Goal: Book appointment/travel/reservation

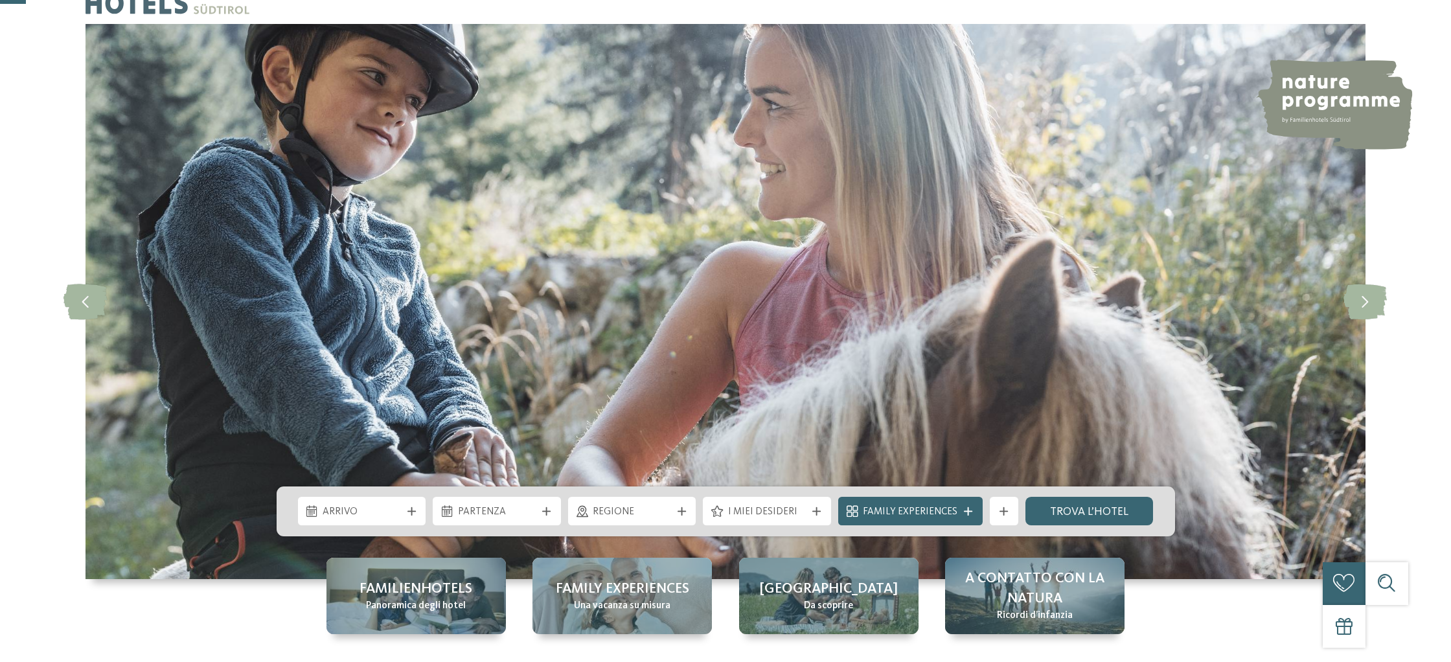
scroll to position [168, 0]
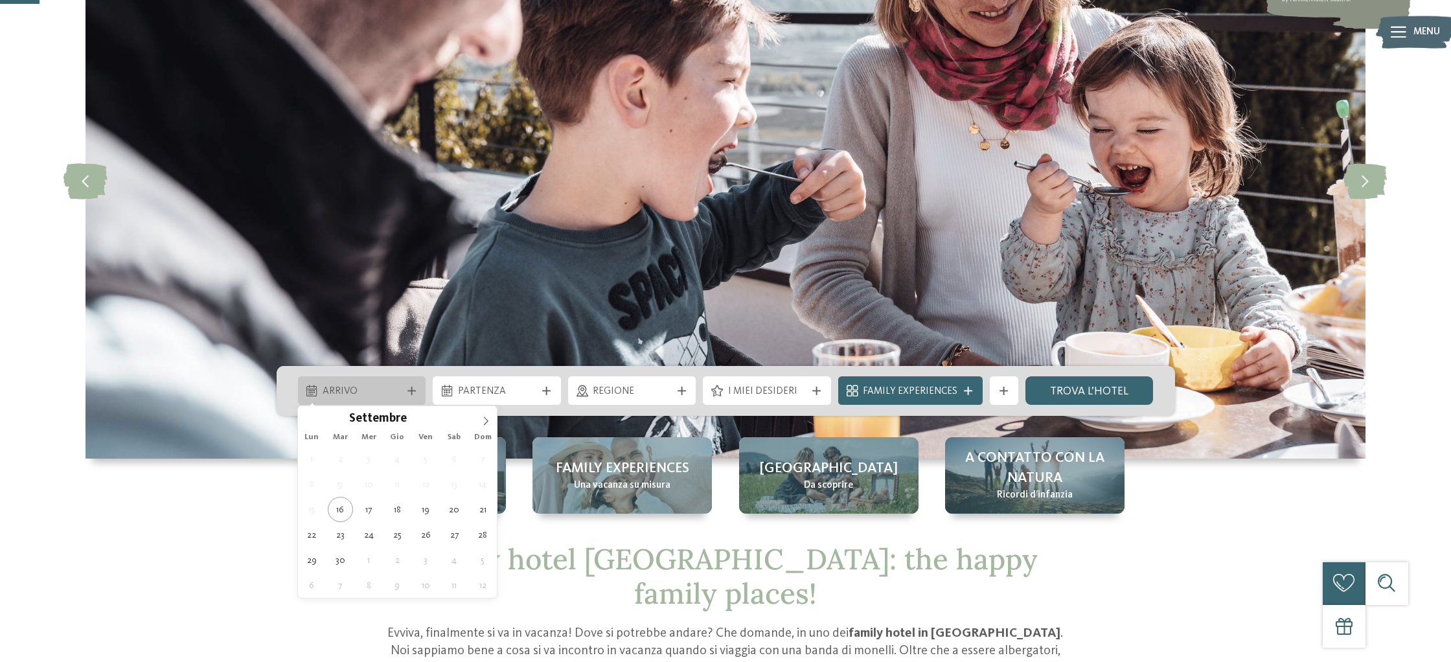
click at [411, 390] on icon at bounding box center [412, 391] width 8 height 8
type div "[DATE]"
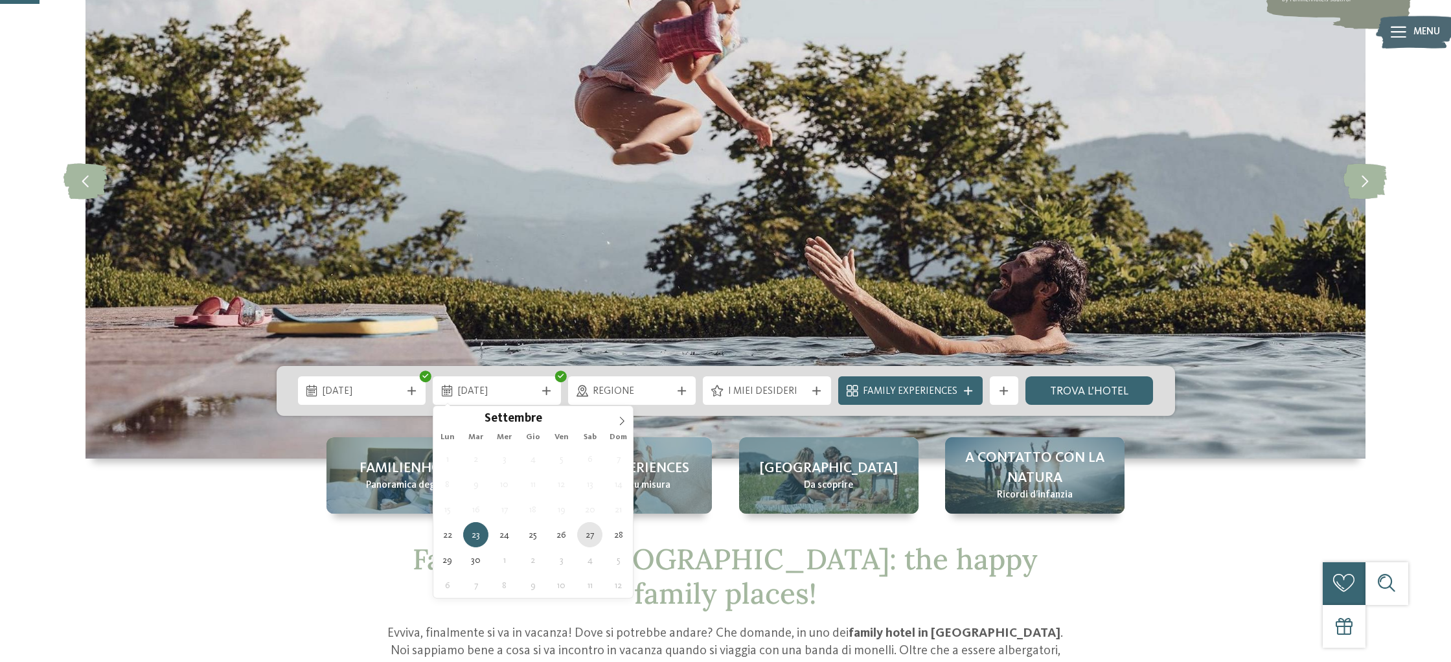
type div "[DATE]"
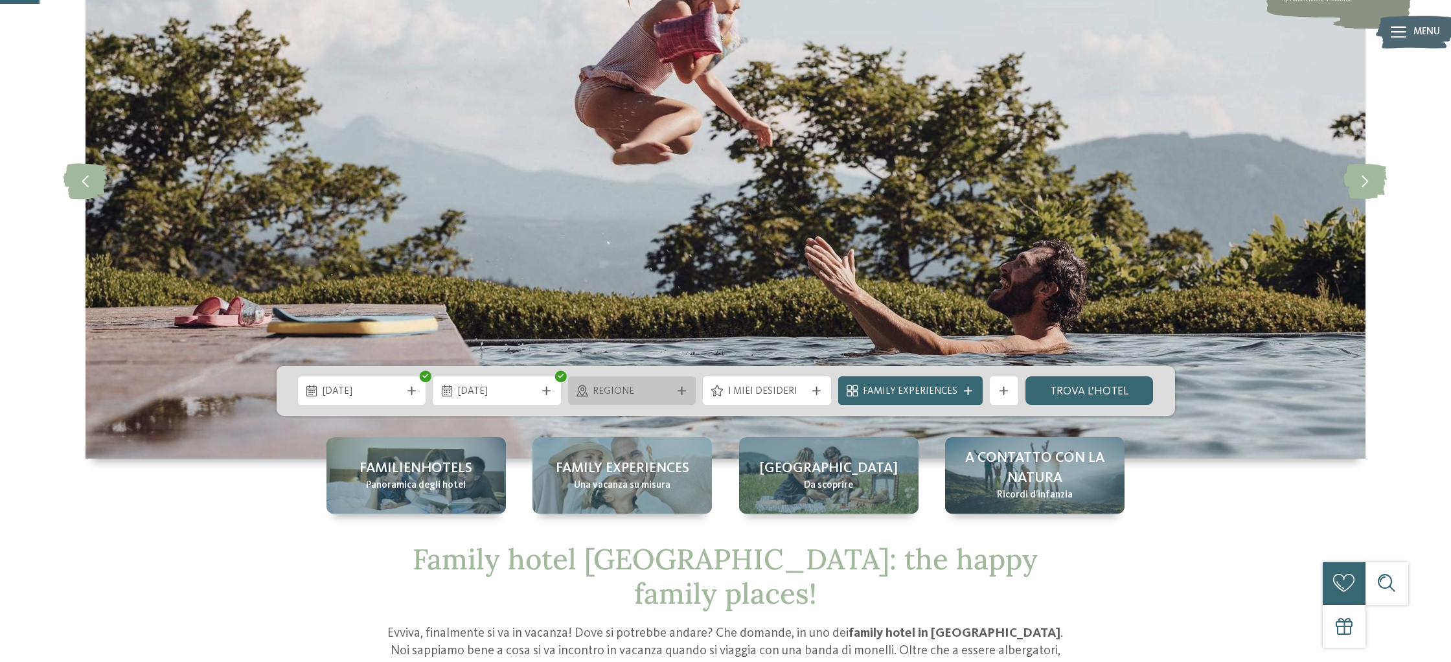
click at [685, 384] on div "Regione" at bounding box center [632, 390] width 128 height 29
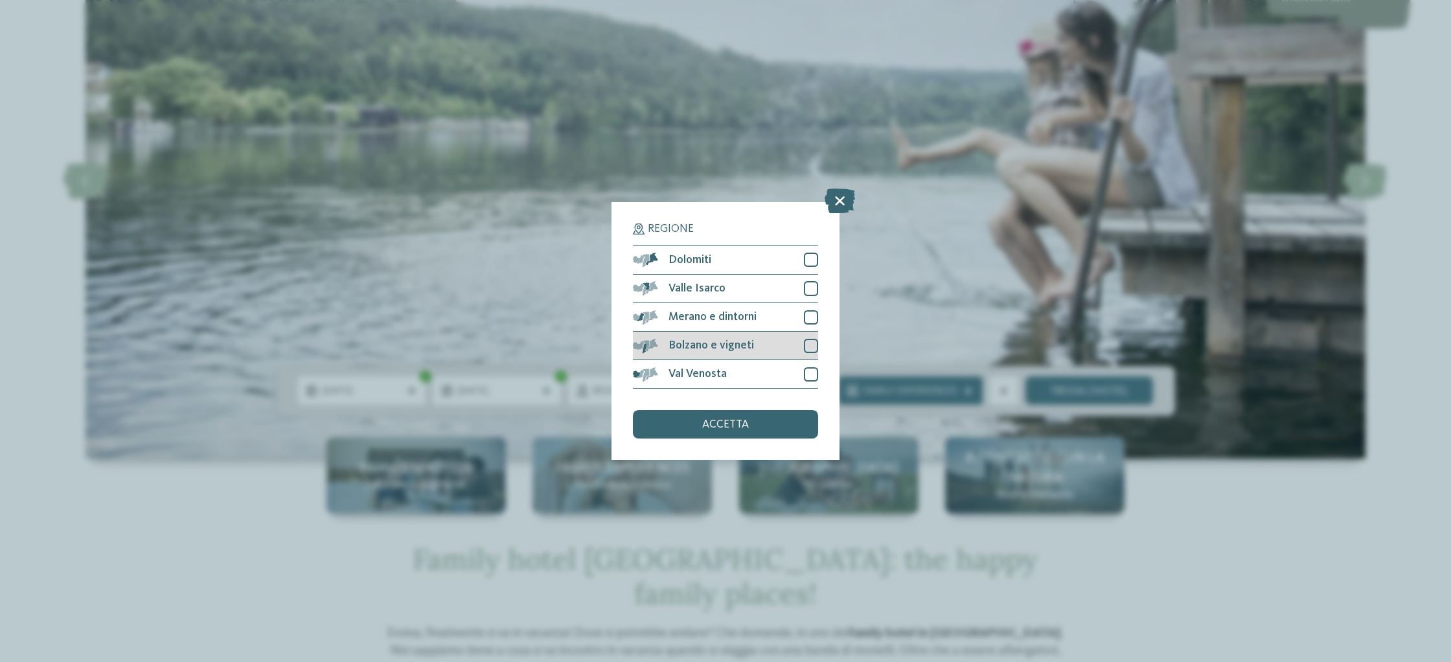
click at [761, 341] on div "Bolzano e vigneti" at bounding box center [725, 346] width 185 height 29
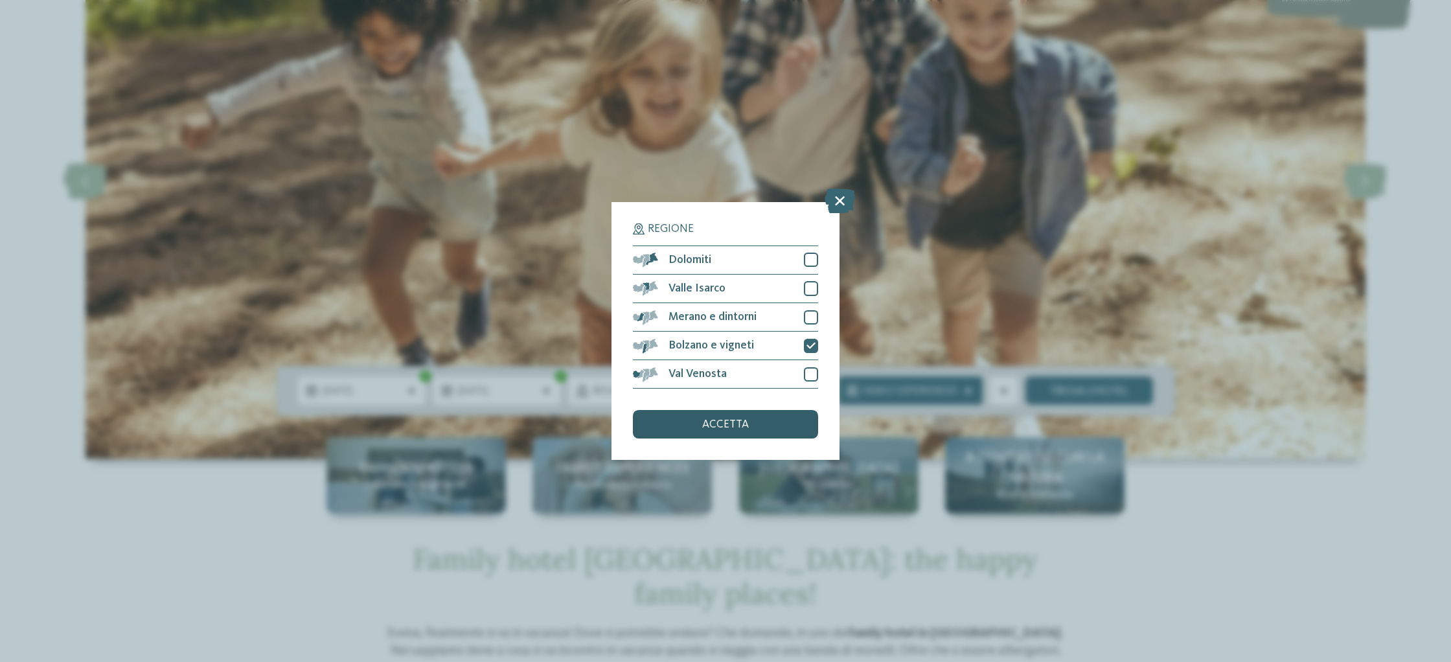
click at [724, 419] on span "accetta" at bounding box center [725, 425] width 47 height 12
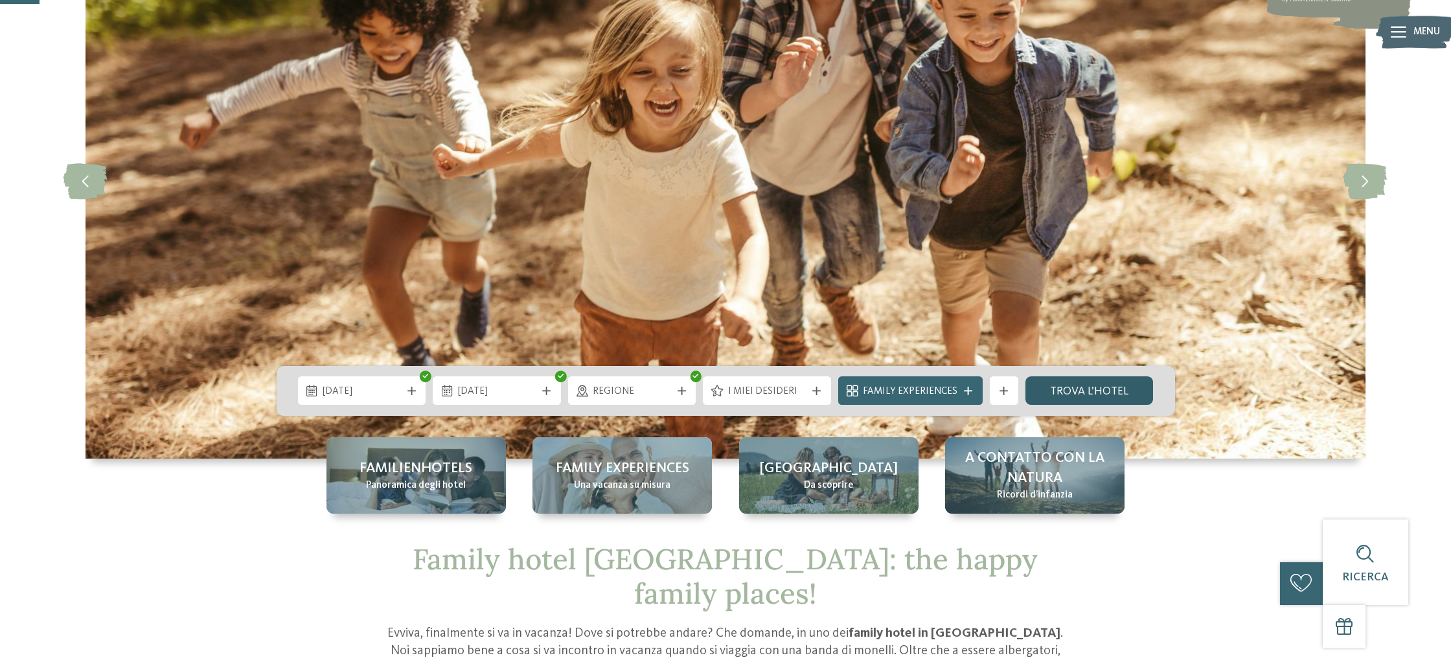
click at [1088, 385] on link "trova l’hotel" at bounding box center [1090, 390] width 128 height 29
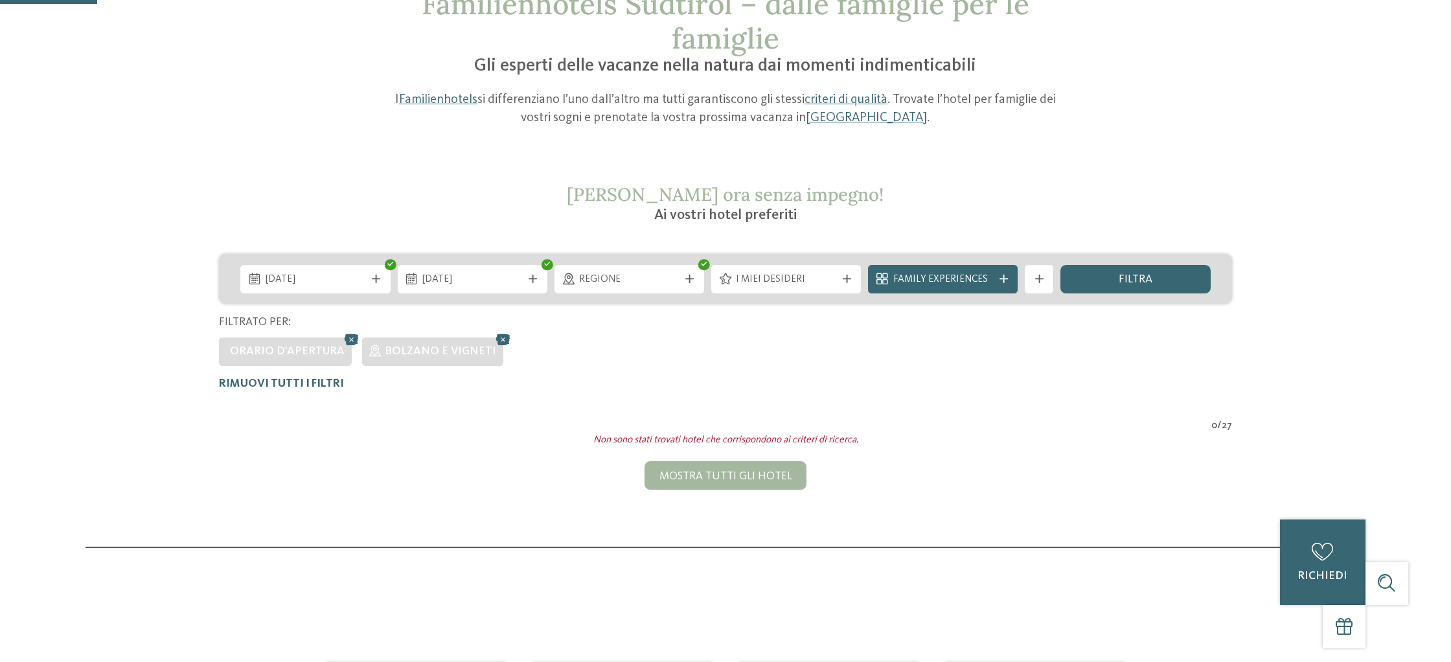
scroll to position [138, 0]
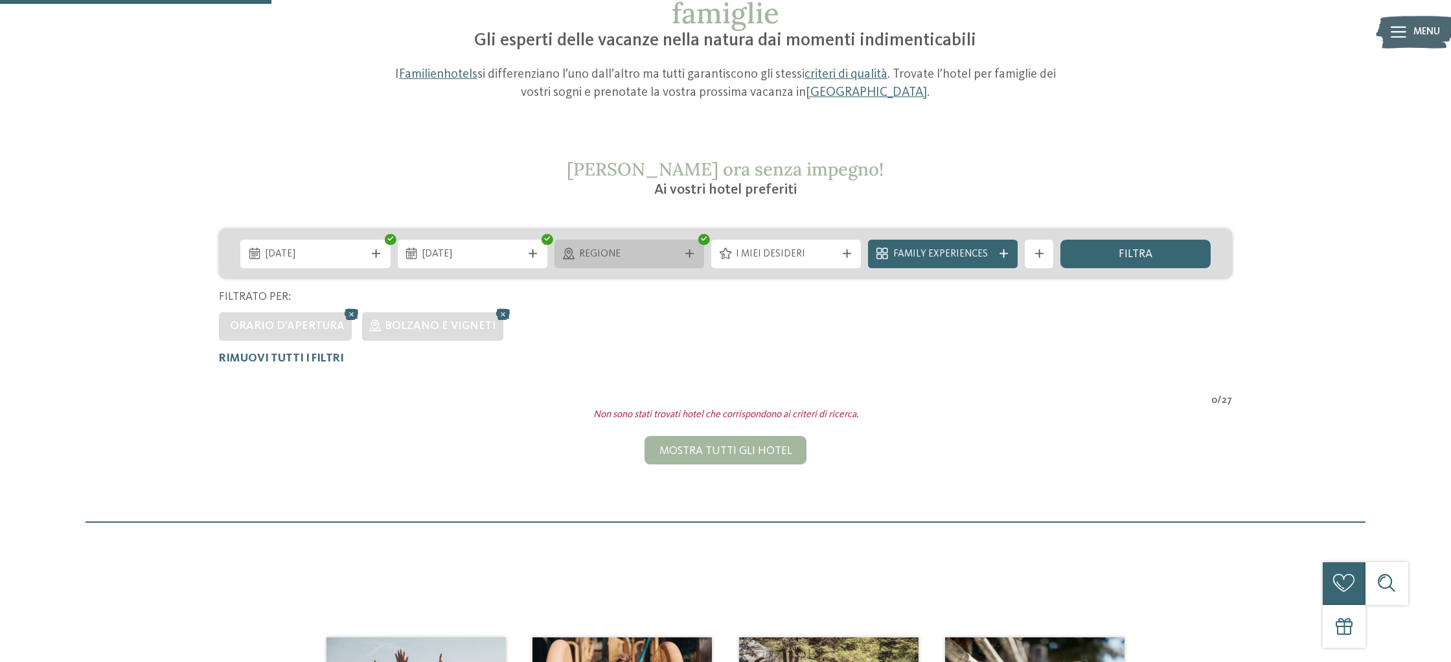
click at [685, 250] on div at bounding box center [690, 253] width 14 height 8
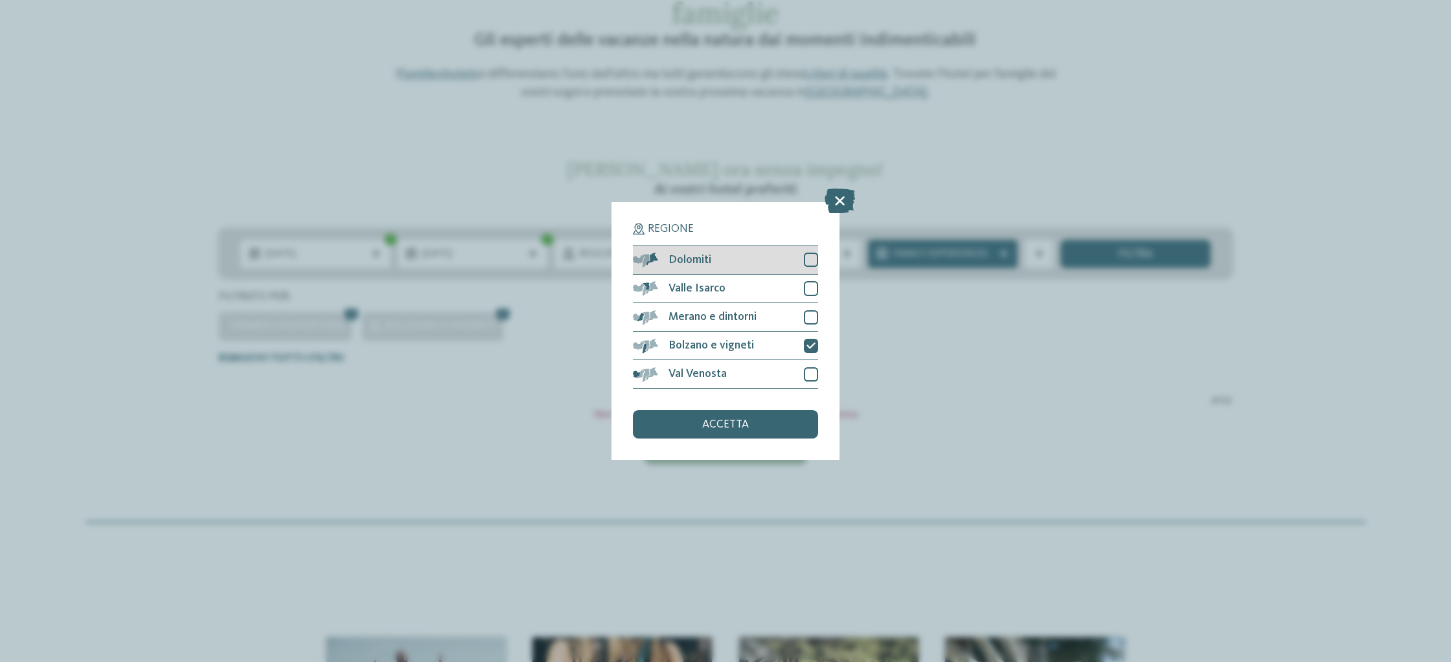
click at [701, 255] on span "Dolomiti" at bounding box center [690, 261] width 43 height 12
click at [724, 421] on span "accetta" at bounding box center [725, 425] width 47 height 12
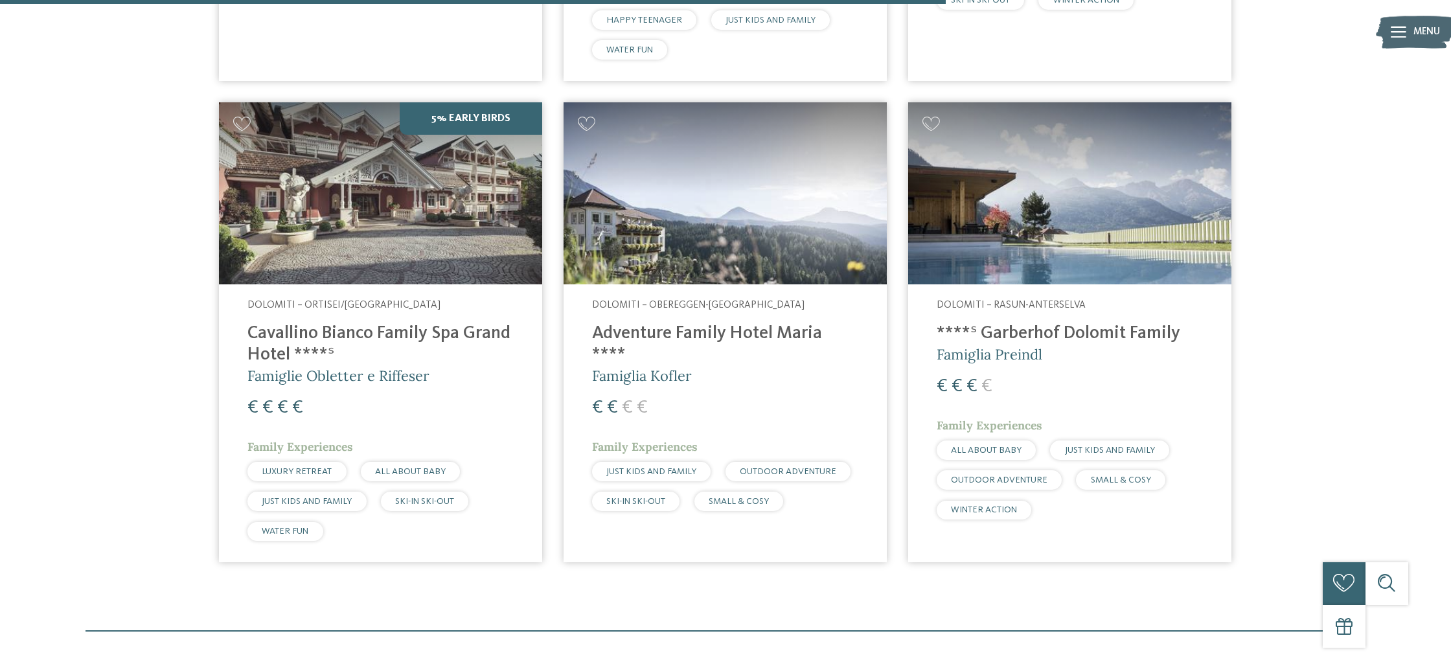
scroll to position [1362, 0]
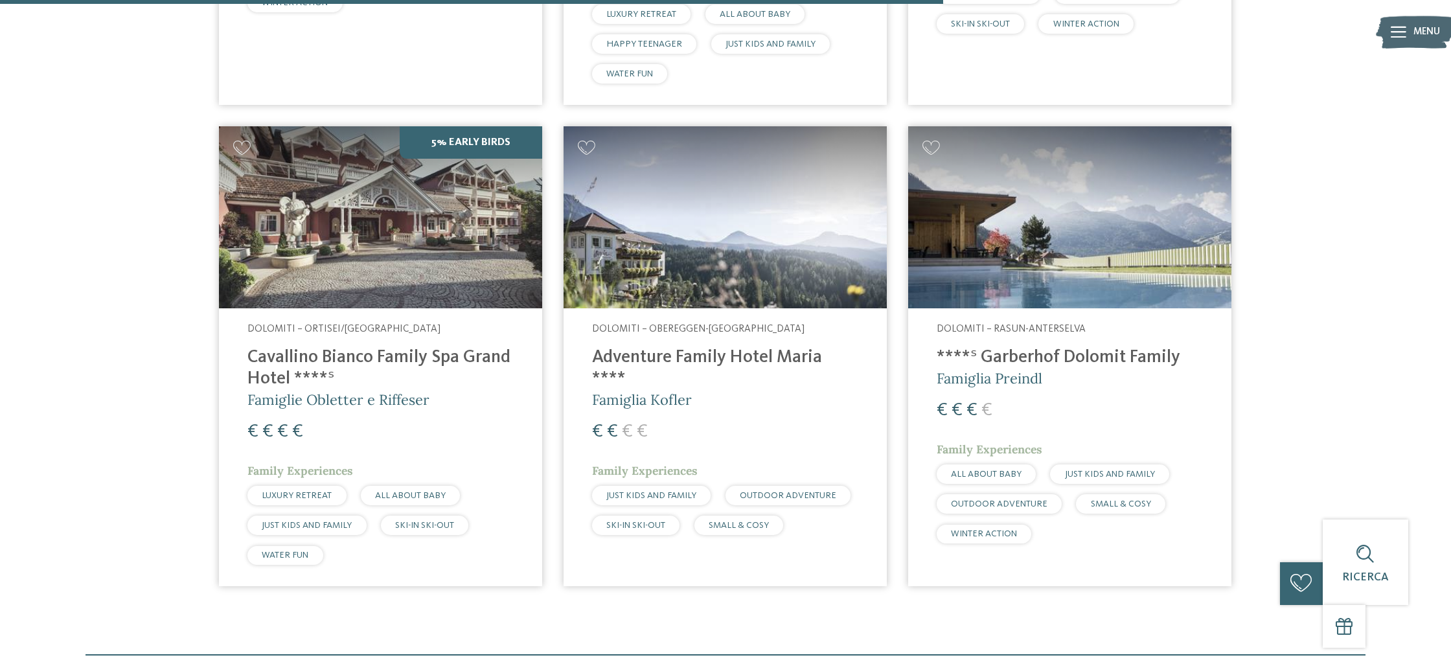
click at [380, 275] on img at bounding box center [380, 217] width 323 height 182
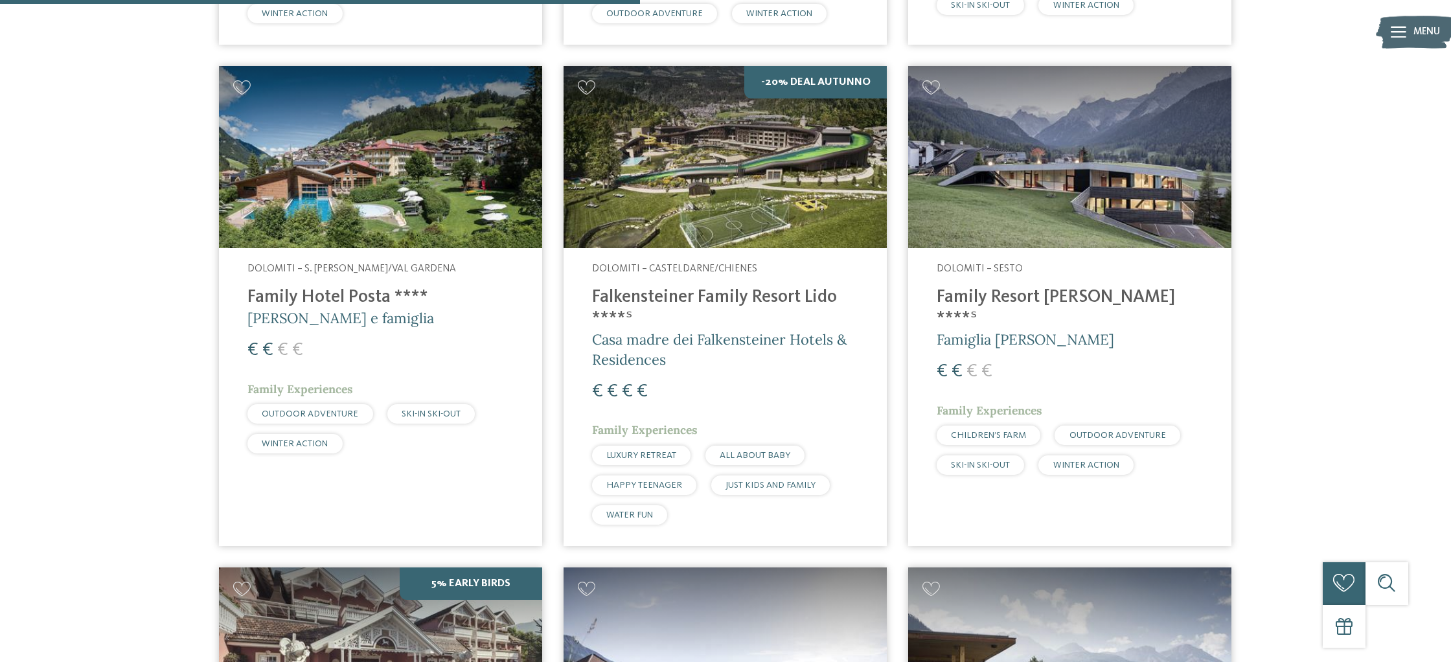
scroll to position [924, 0]
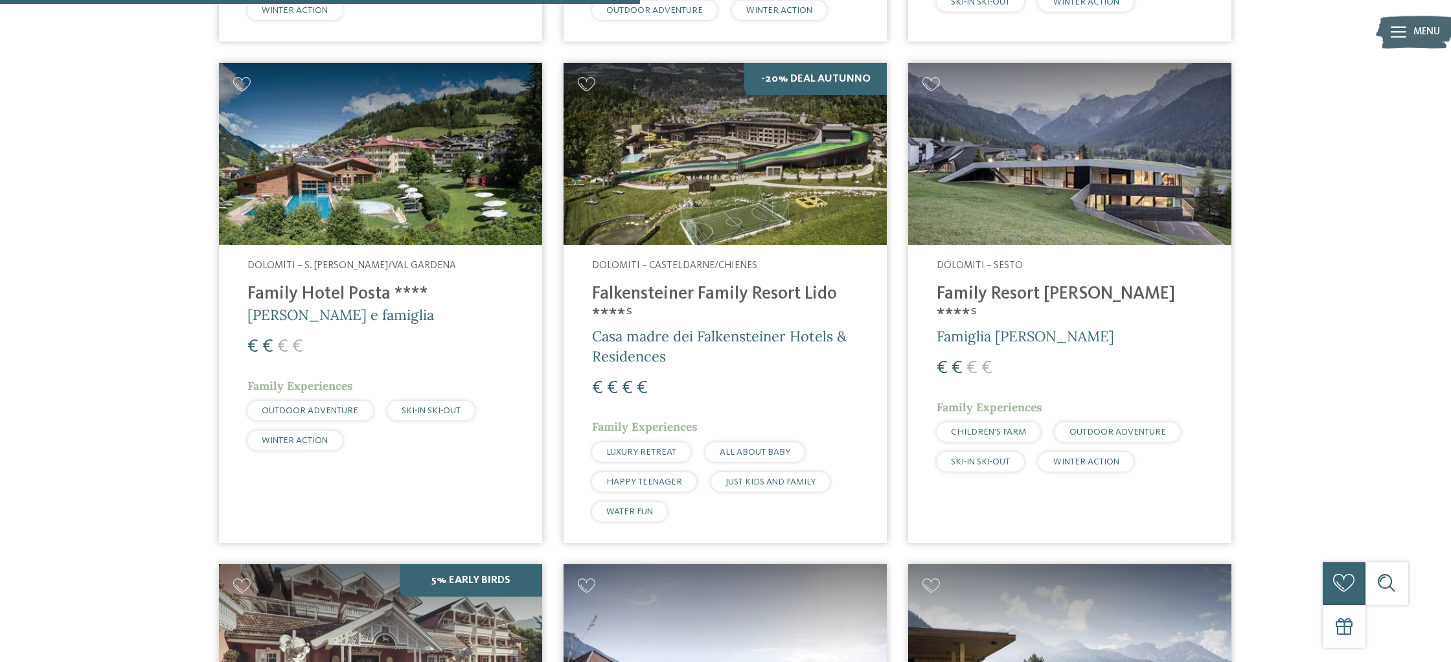
click at [700, 192] on img at bounding box center [725, 154] width 323 height 182
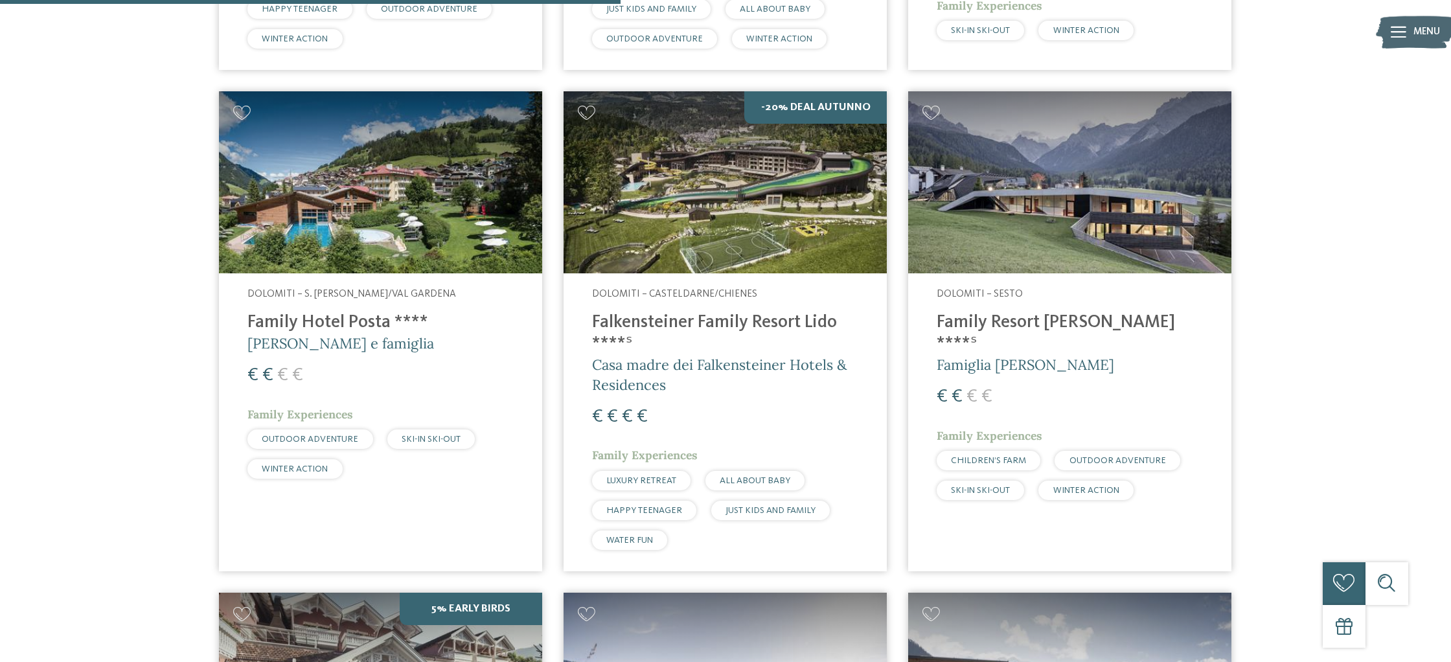
scroll to position [896, 0]
click at [1056, 203] on img at bounding box center [1069, 182] width 323 height 182
click at [1057, 292] on address "Dolomiti – Sesto" at bounding box center [1070, 294] width 266 height 14
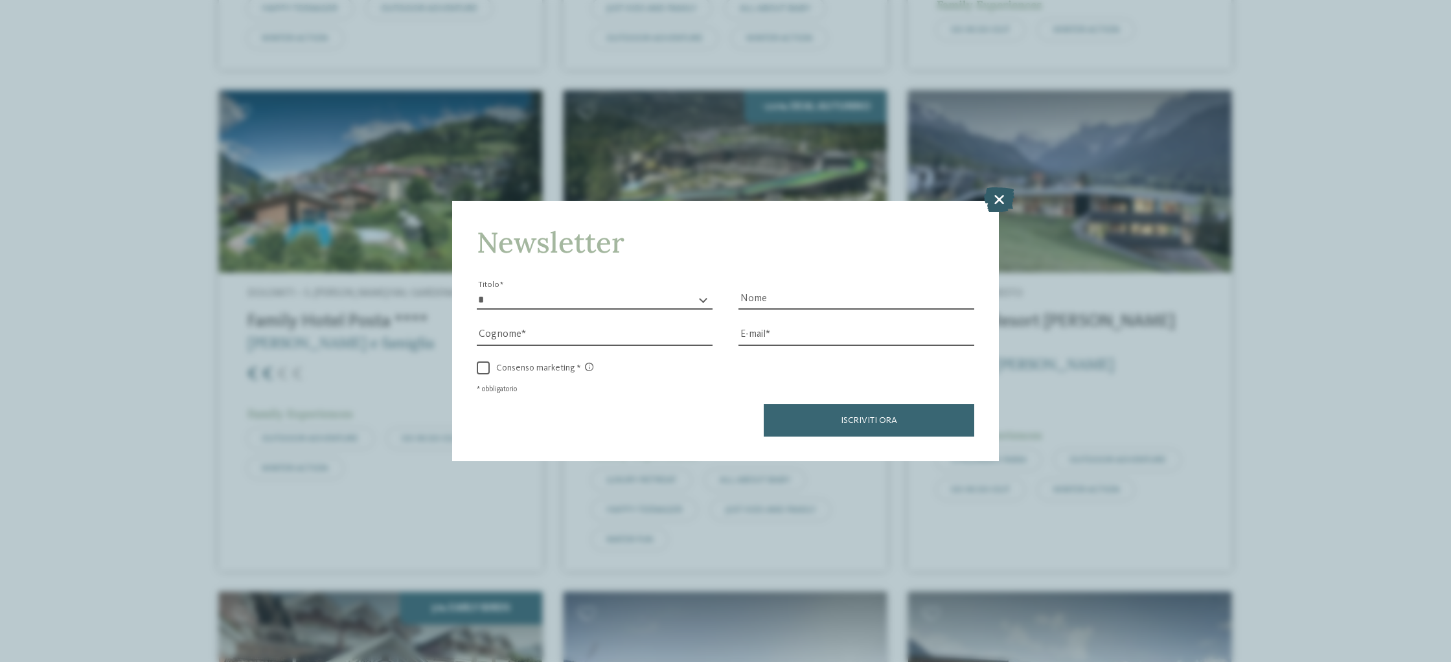
click at [998, 197] on icon at bounding box center [999, 199] width 30 height 25
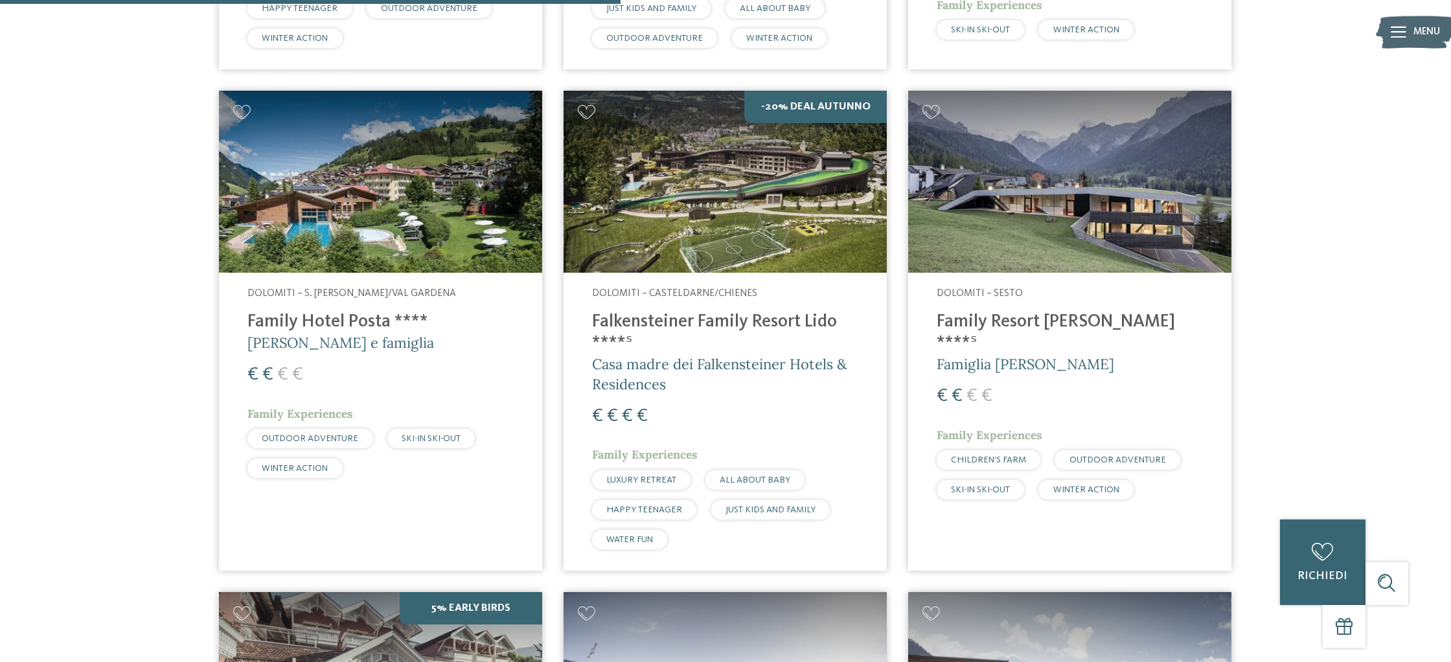
click at [1049, 306] on div "Dolomiti – Sesto Family Resort Rainer ****ˢ Famiglia Rainer € € € € Family Expe…" at bounding box center [1069, 397] width 323 height 248
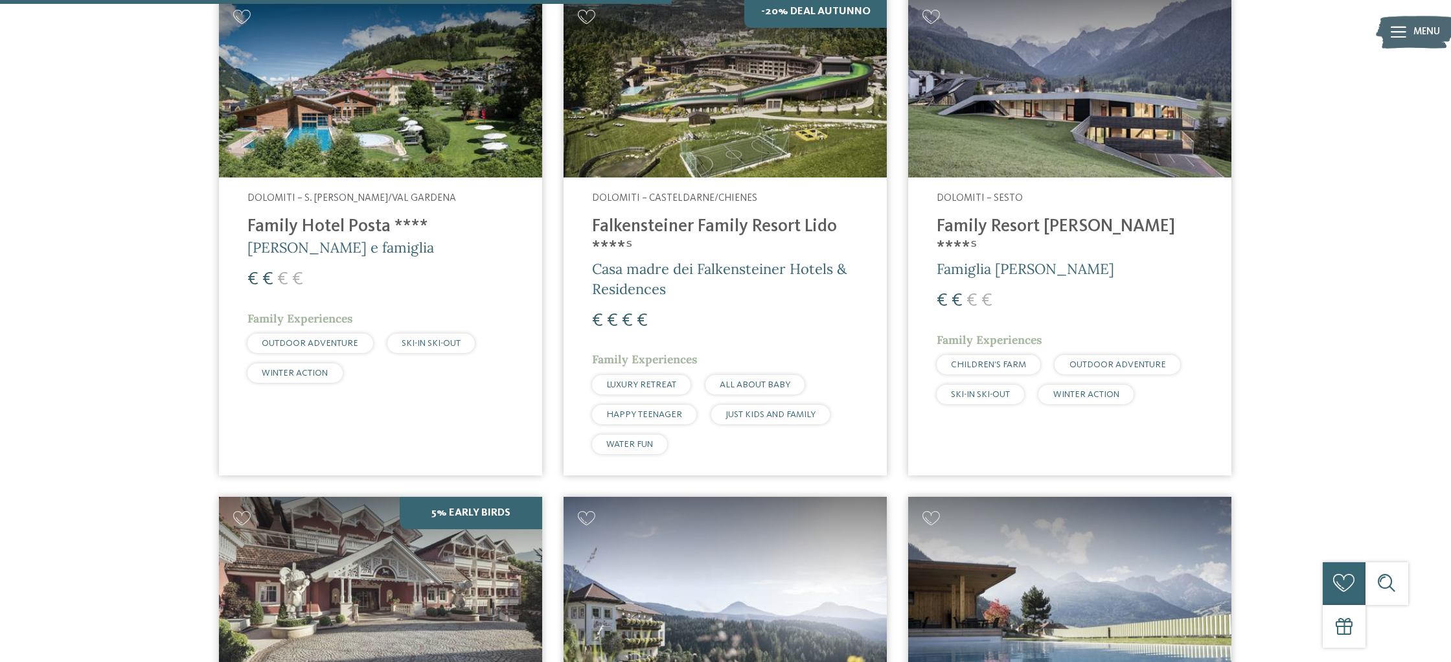
scroll to position [918, 0]
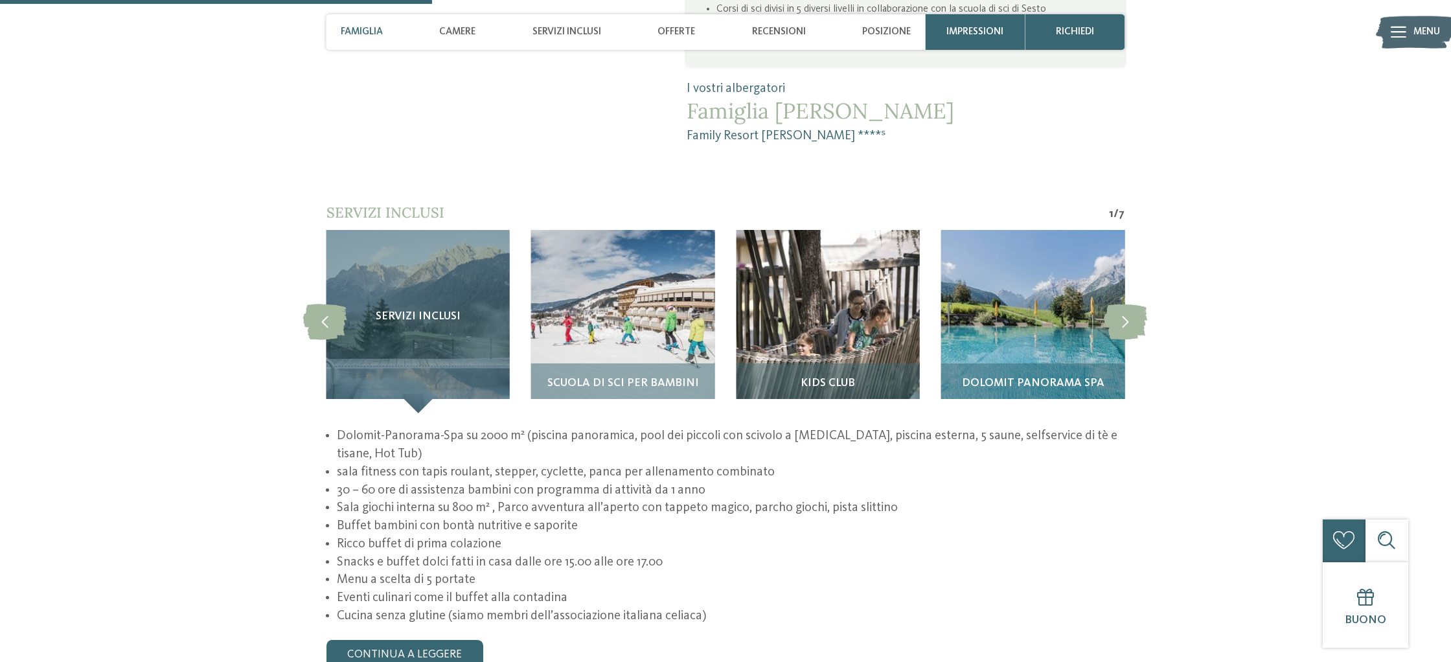
scroll to position [1267, 0]
click at [571, 29] on span "Servizi inclusi" at bounding box center [567, 32] width 69 height 12
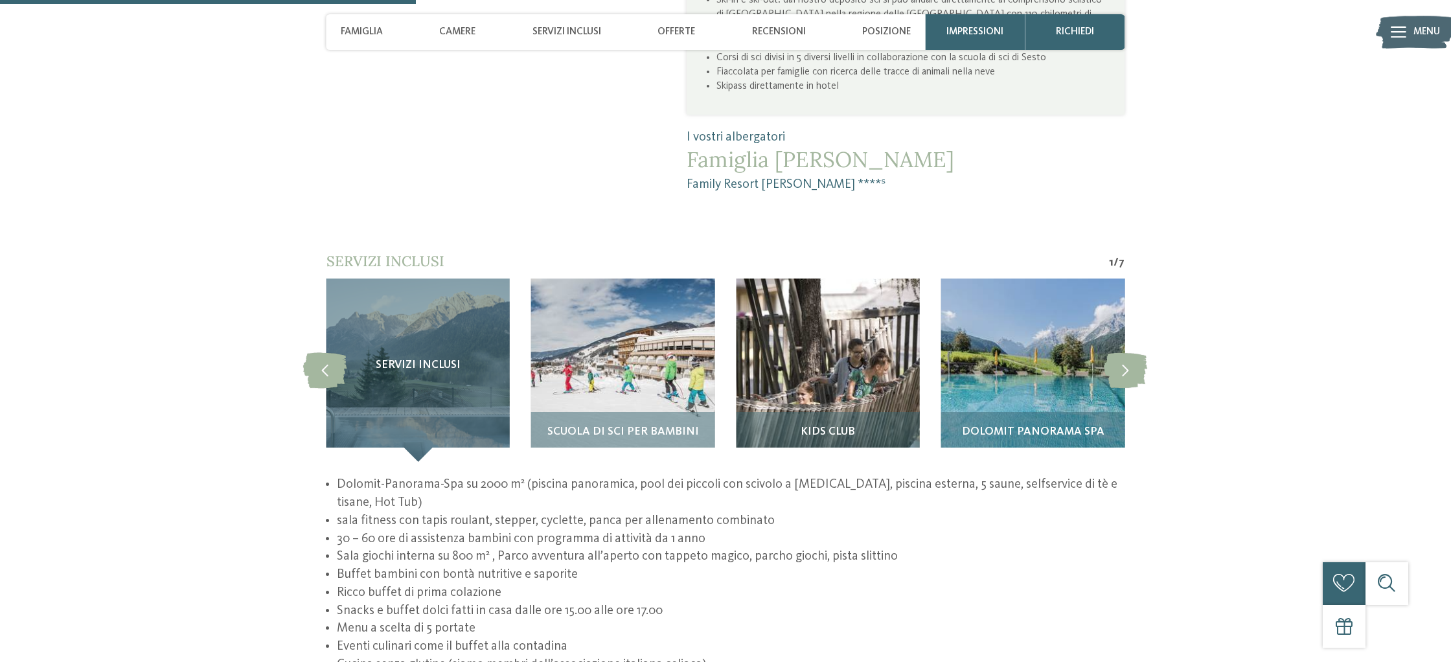
scroll to position [1217, 0]
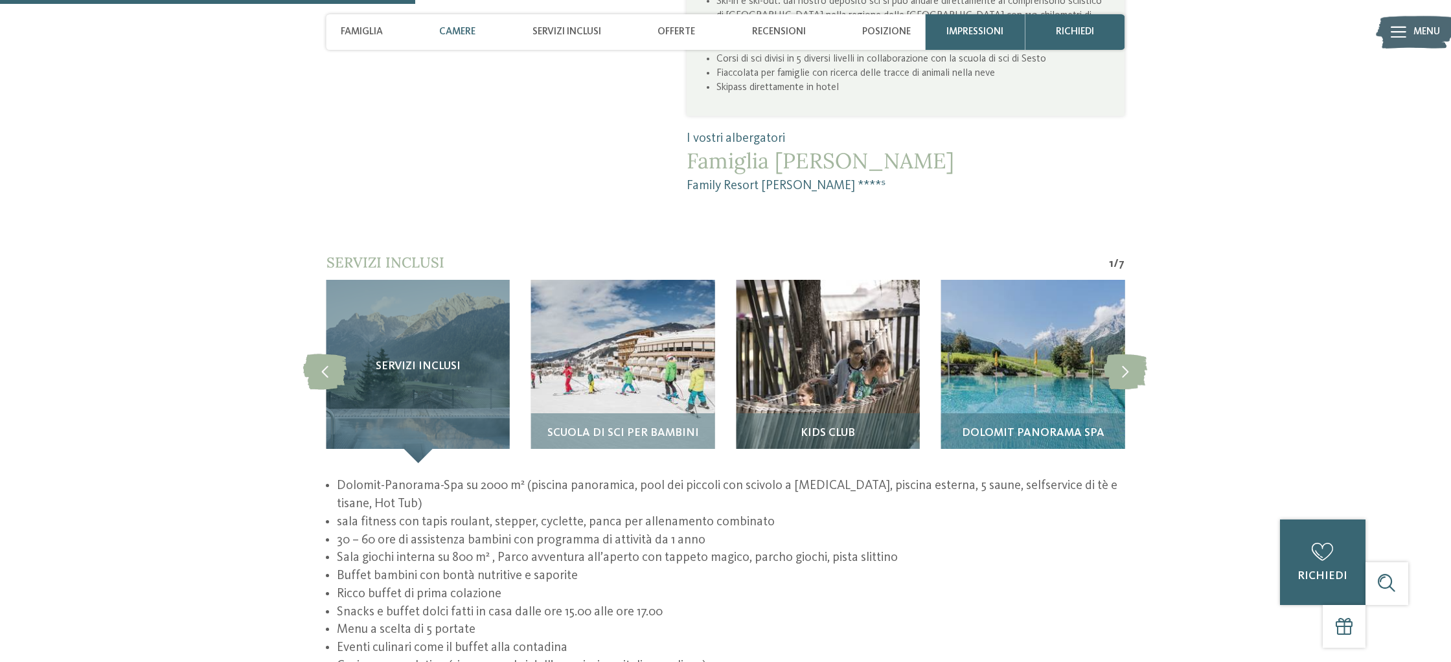
click at [457, 33] on span "Camere" at bounding box center [457, 32] width 36 height 12
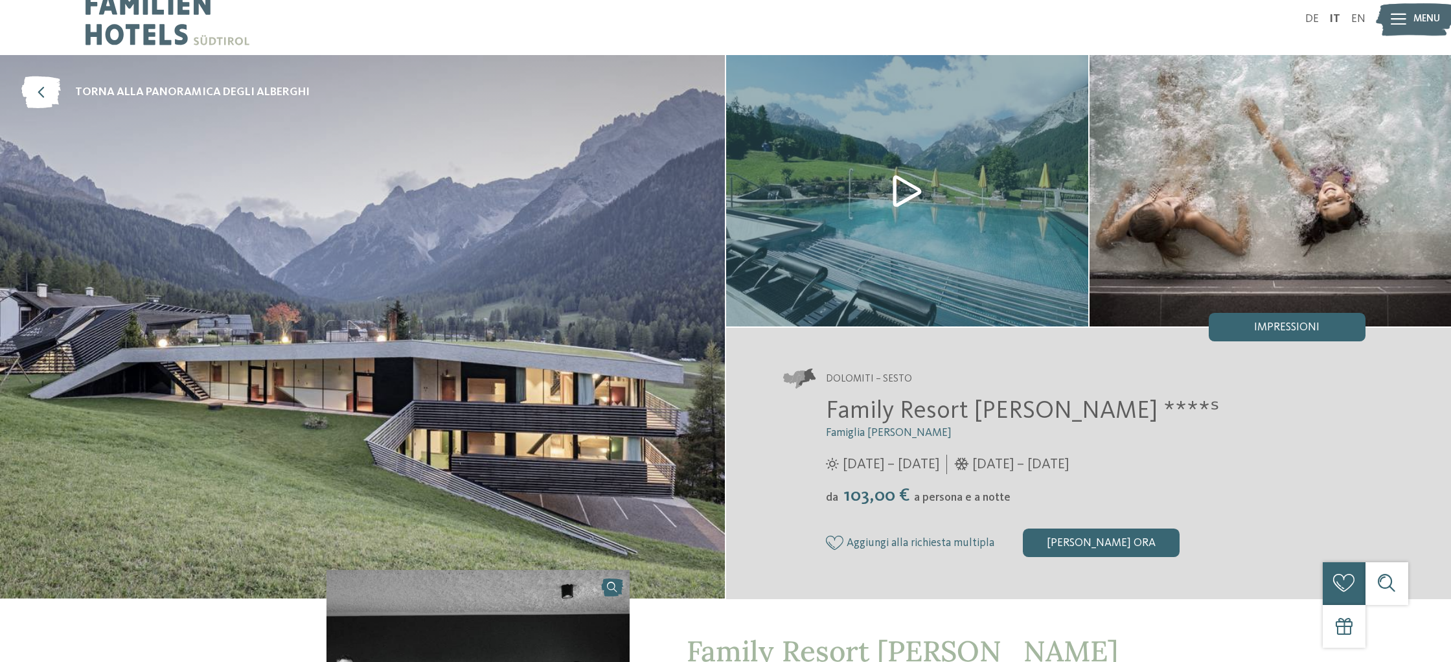
scroll to position [0, 0]
